Goal: Task Accomplishment & Management: Use online tool/utility

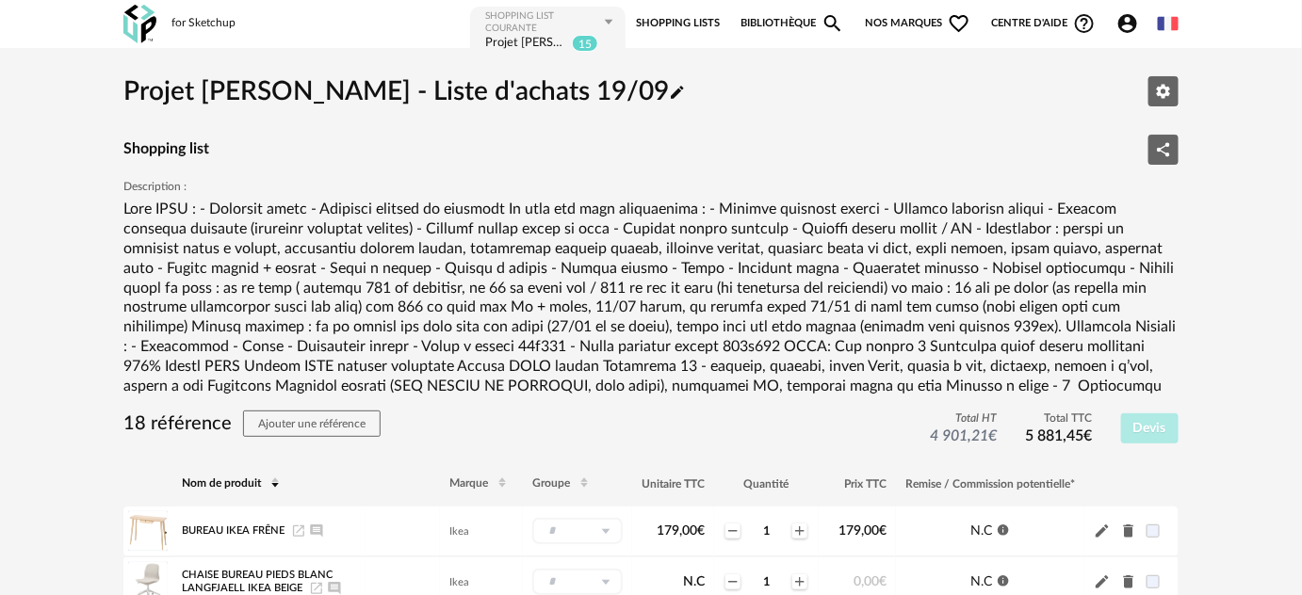
click at [560, 8] on div "Shopping List courante Projet [PERSON_NAME] - Liste d'achats 19/09 15" at bounding box center [547, 32] width 155 height 50
click at [597, 9] on icon at bounding box center [609, 22] width 24 height 30
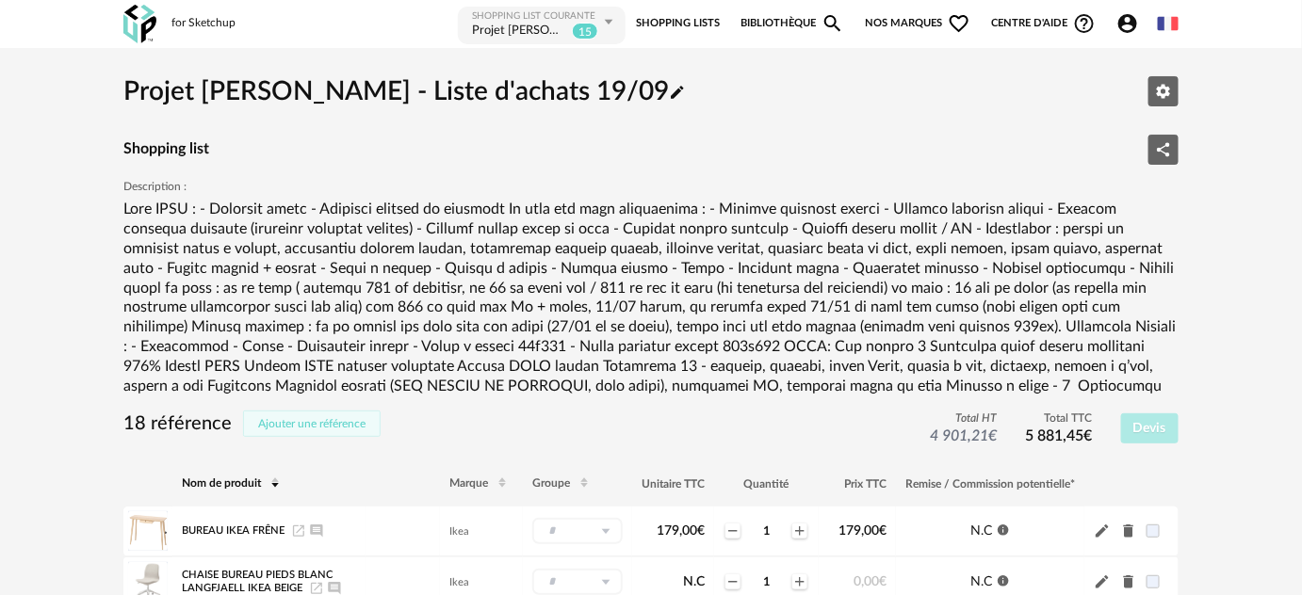
click at [305, 433] on button "Ajouter une référence" at bounding box center [312, 424] width 138 height 26
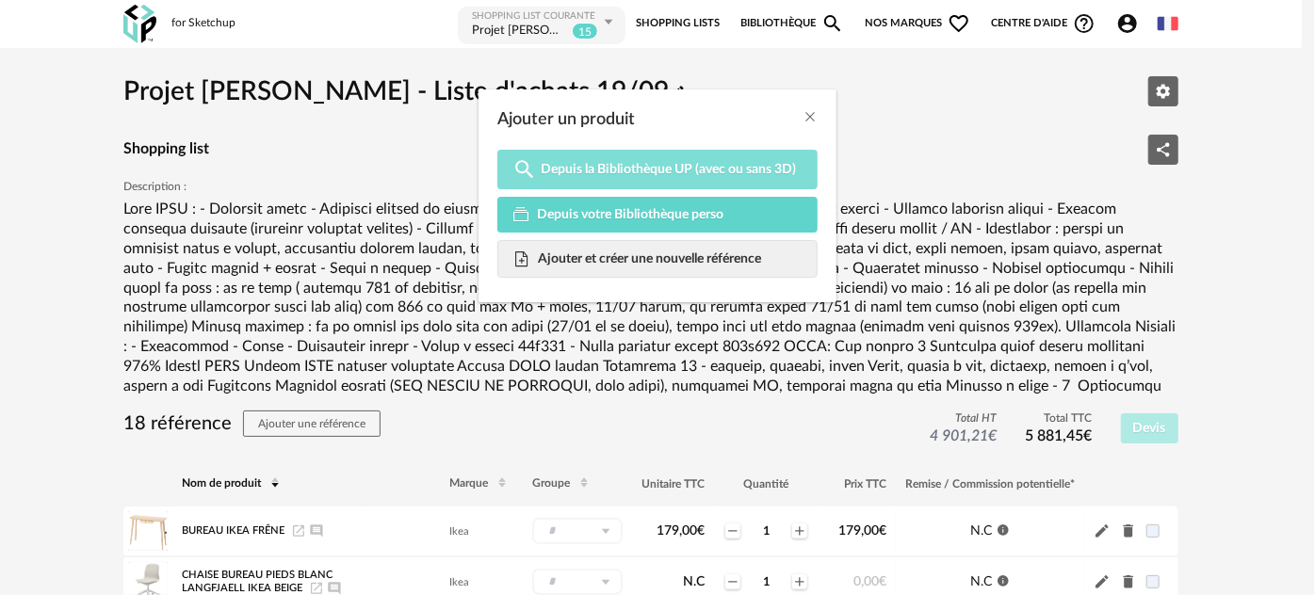
click at [607, 177] on span "Depuis la Bibliothèque UP (avec ou sans 3D)" at bounding box center [668, 169] width 255 height 17
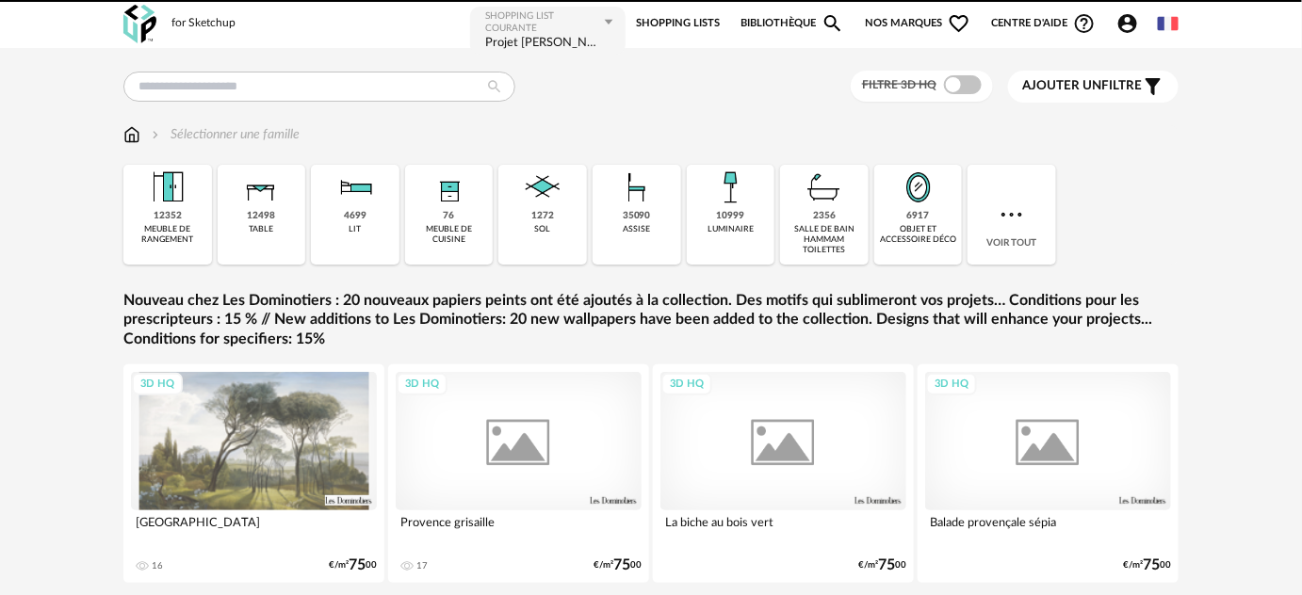
click at [302, 67] on div "Filtre 3D HQ Ajouter un filtre s Filter icon Filtrer par : Sélectionner une fam…" at bounding box center [651, 342] width 1302 height 588
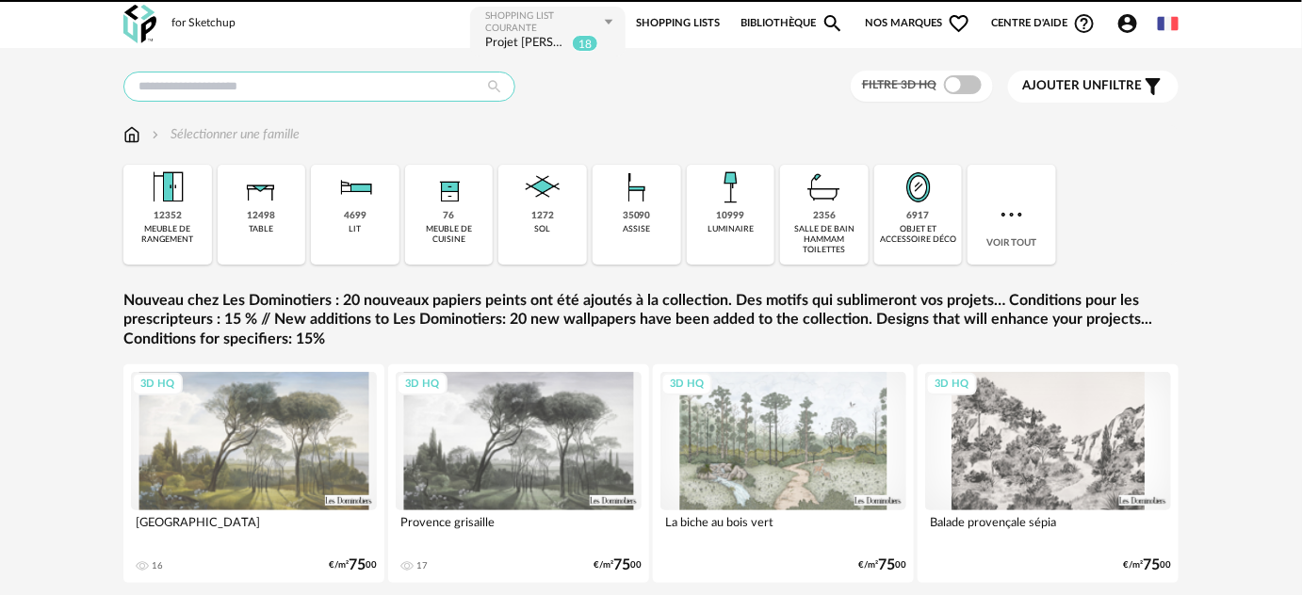
click at [271, 72] on input "text" at bounding box center [319, 87] width 392 height 30
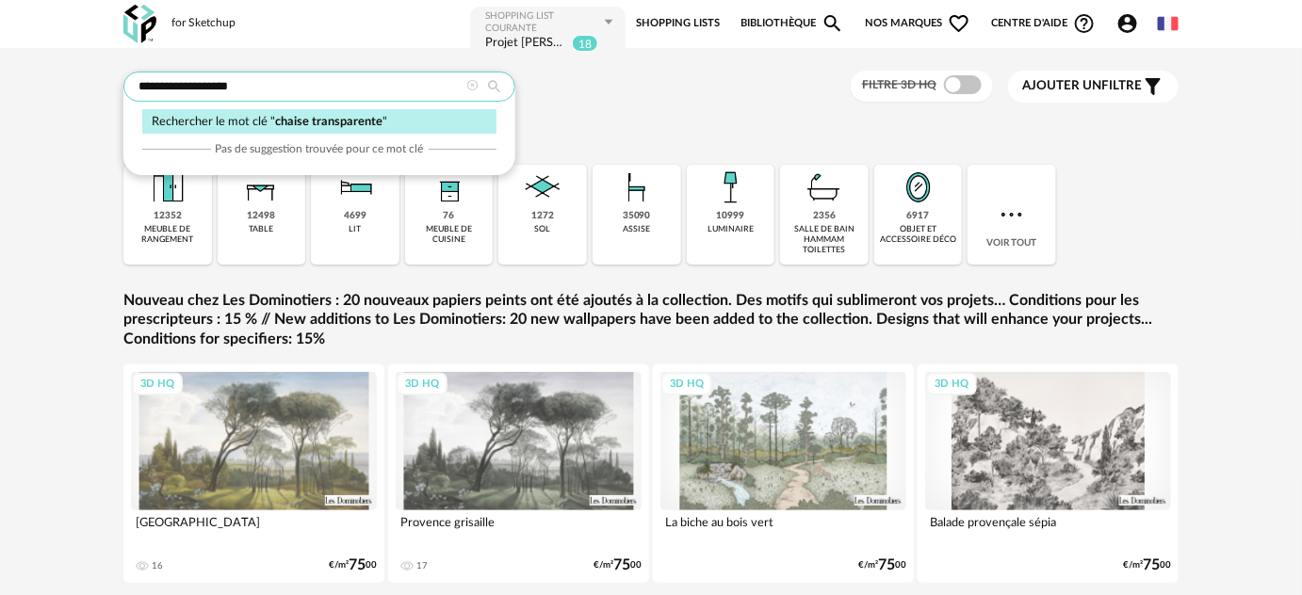
type input "**********"
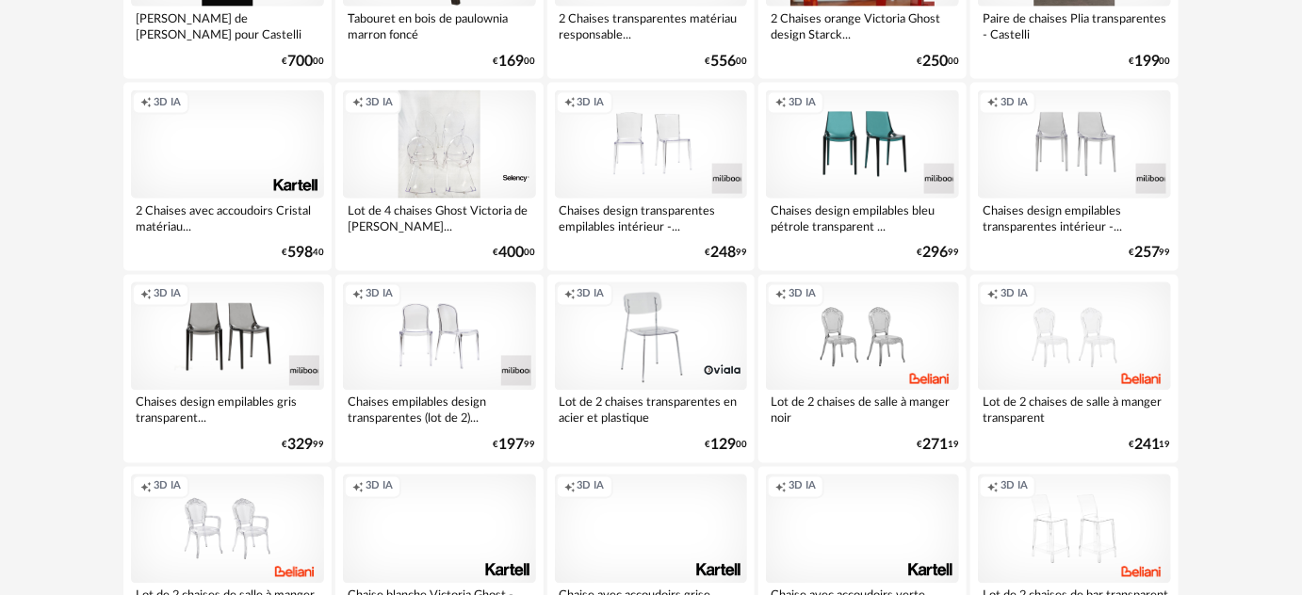
scroll to position [1113, 0]
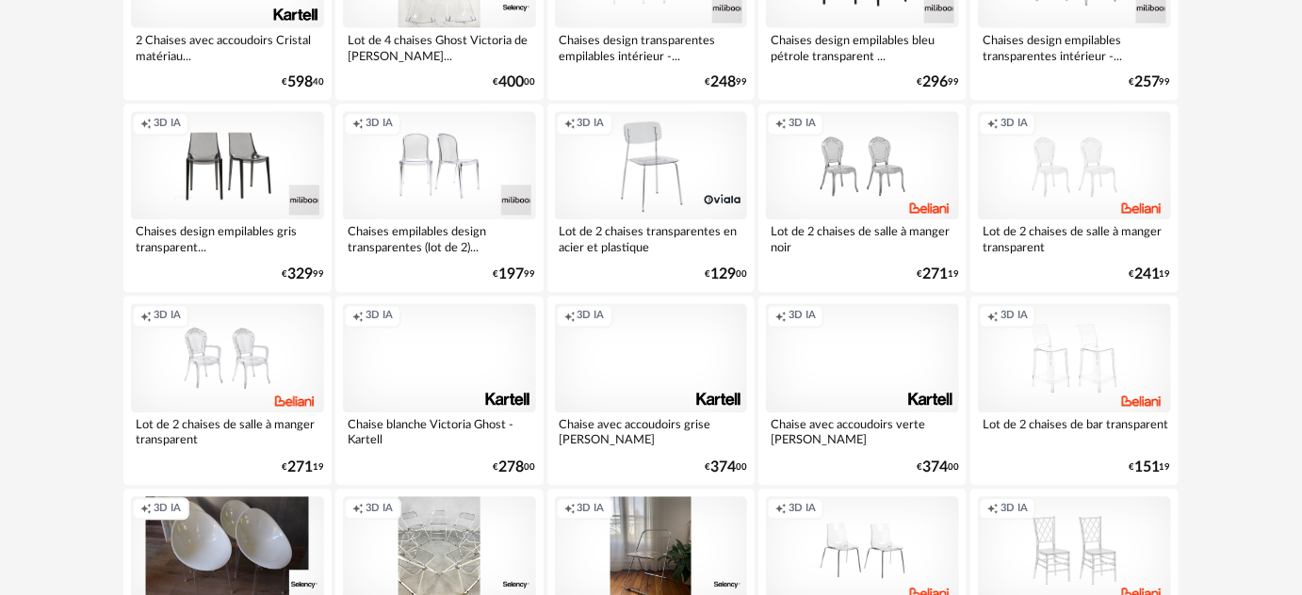
click at [669, 186] on div "Creation icon 3D IA" at bounding box center [651, 166] width 193 height 108
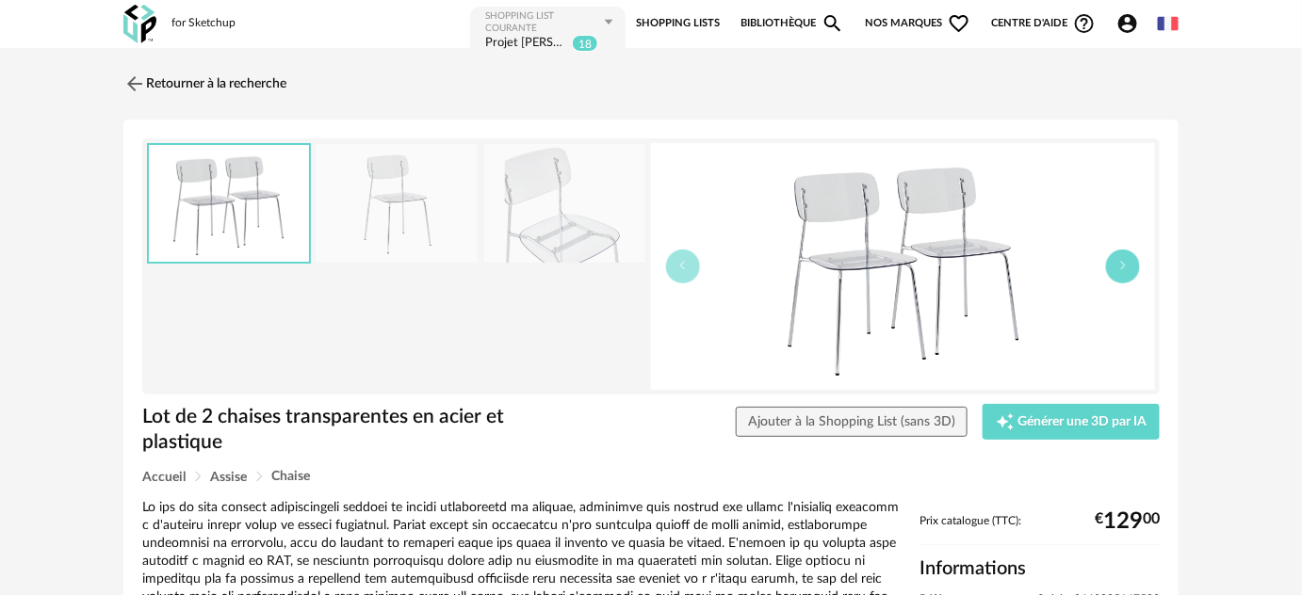
click at [1119, 263] on icon "button" at bounding box center [1122, 265] width 11 height 11
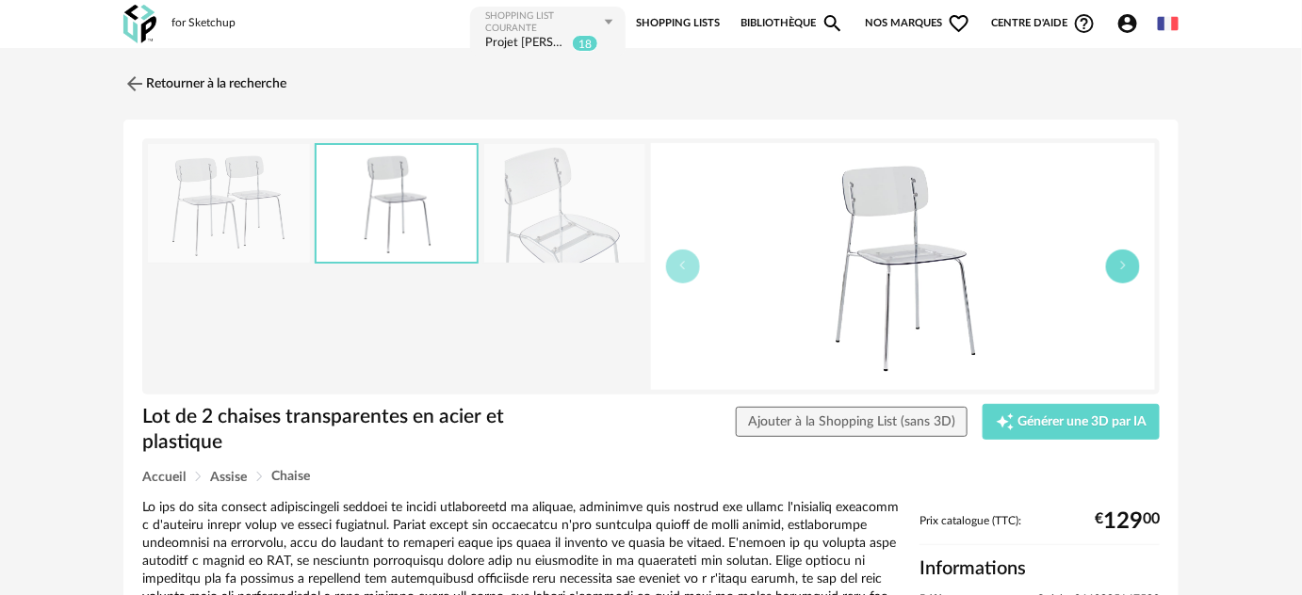
click at [1119, 263] on icon "button" at bounding box center [1122, 265] width 11 height 11
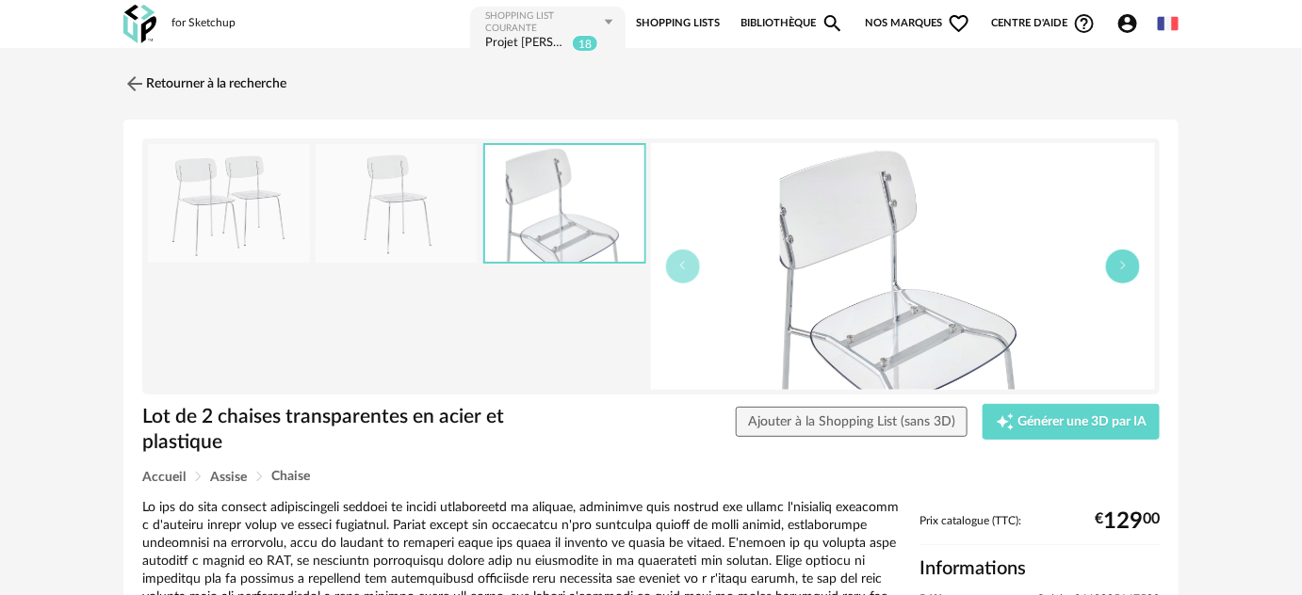
click at [1119, 263] on icon "button" at bounding box center [1122, 265] width 11 height 11
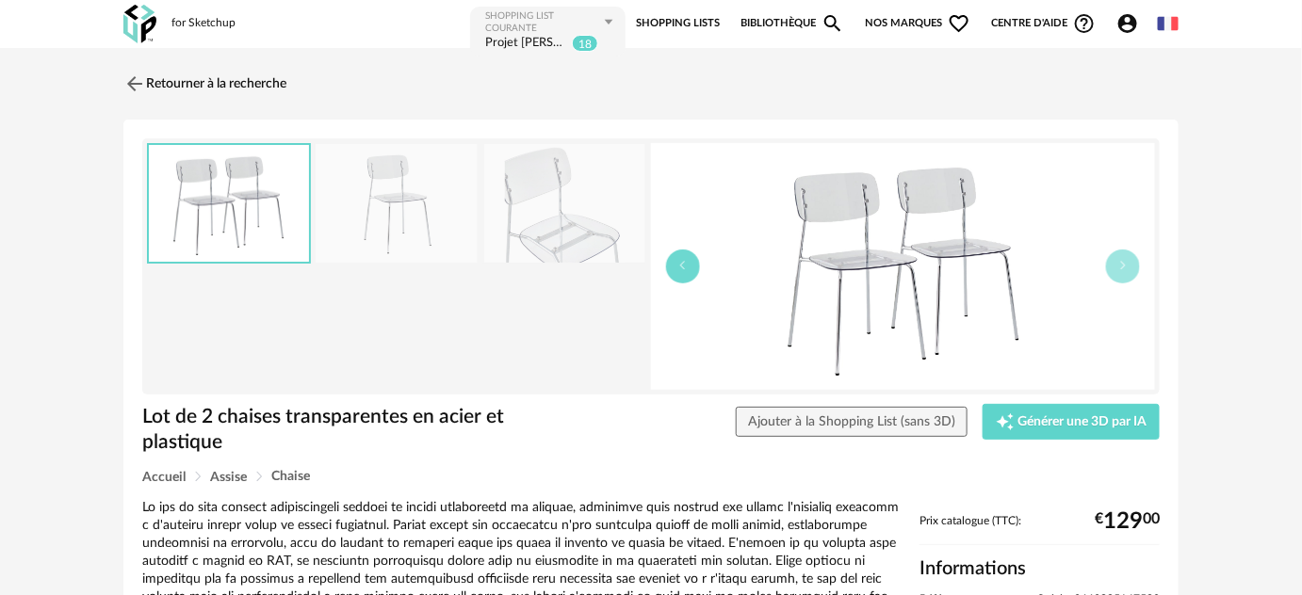
click at [686, 271] on button "button" at bounding box center [683, 267] width 34 height 34
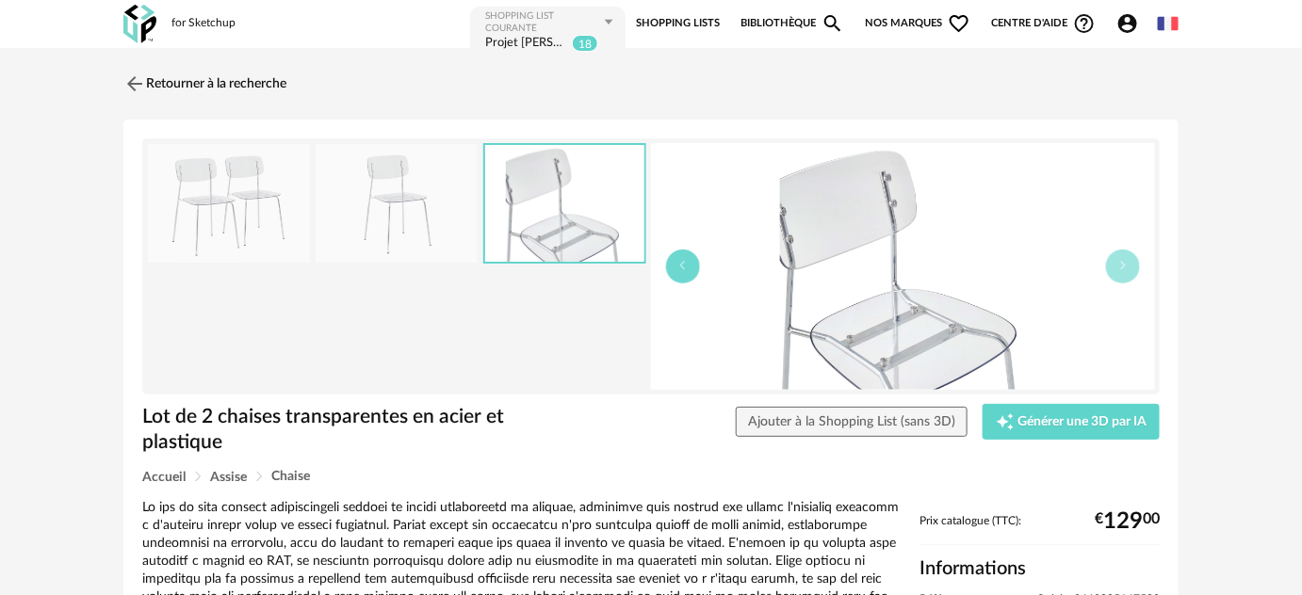
click at [686, 271] on button "button" at bounding box center [683, 267] width 34 height 34
click at [142, 90] on img at bounding box center [133, 83] width 27 height 27
